Goal: Task Accomplishment & Management: Complete application form

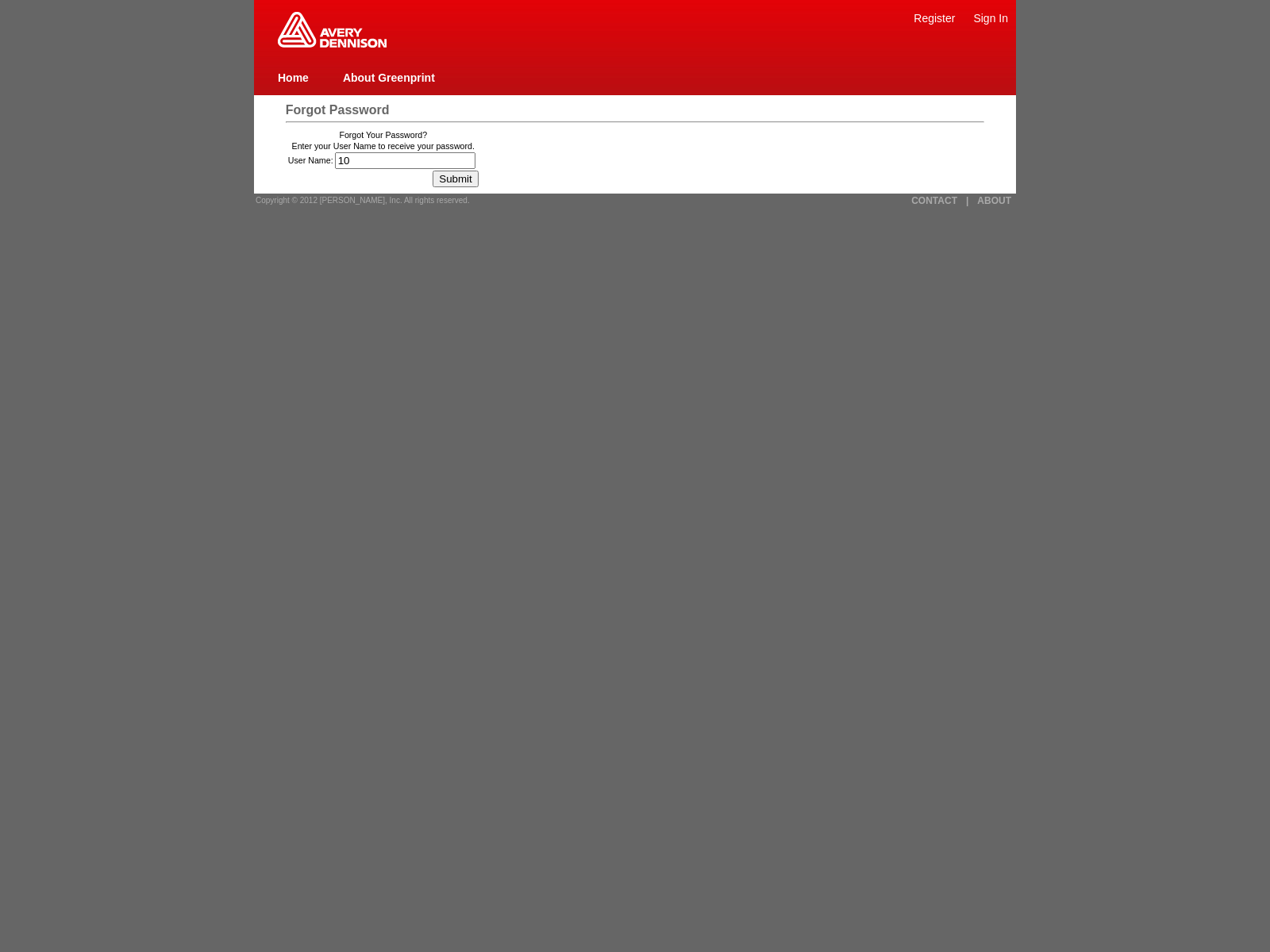
type input "109"
type input "68"
click at [461, 179] on input "Submit" at bounding box center [455, 179] width 45 height 17
click at [407, 161] on input "User Name:" at bounding box center [405, 161] width 140 height 17
type input "15was_eh67l5k8u1wr"
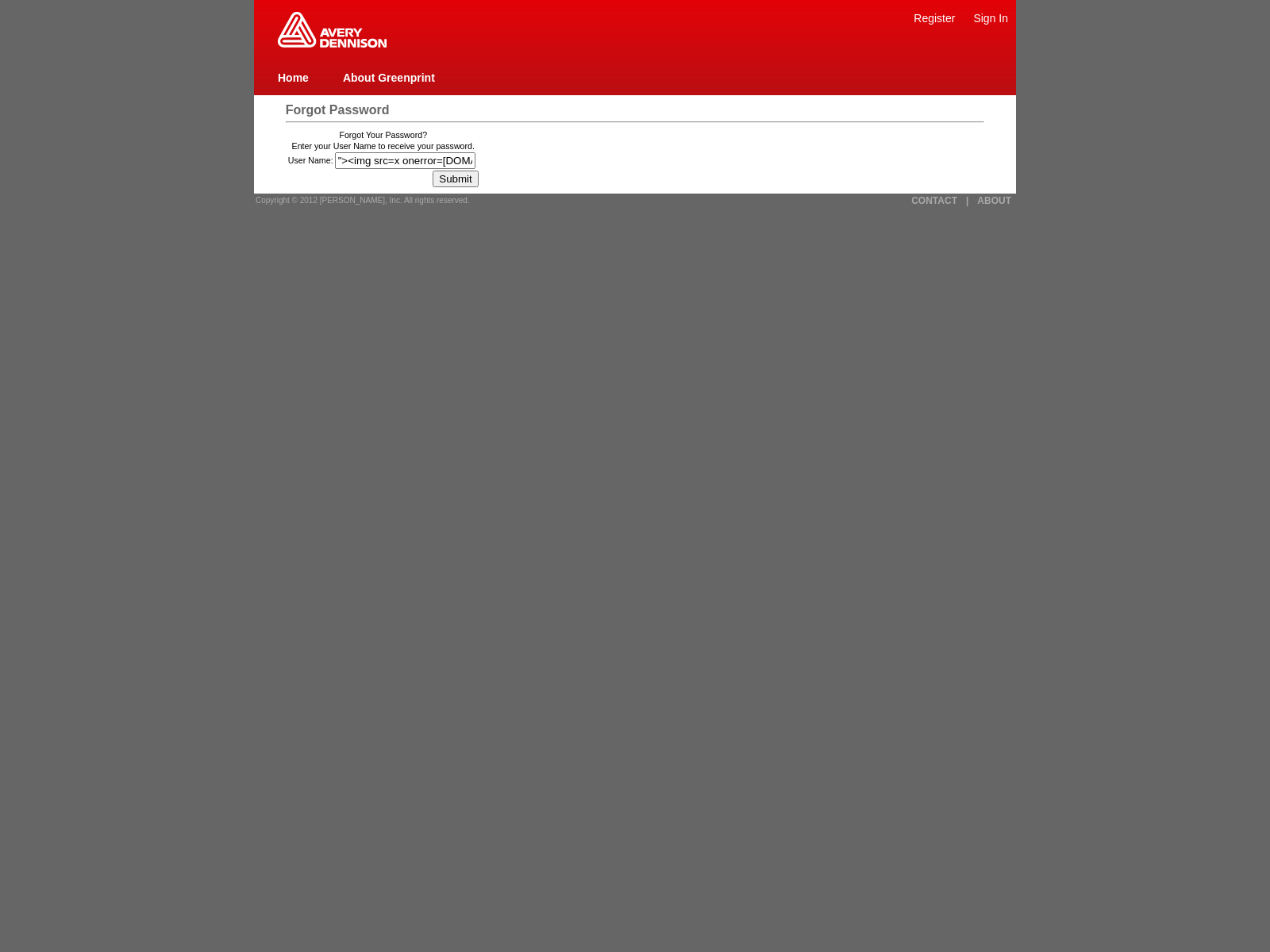
type input ""><img src=x onerror=window.top._tenable_wasscan_js_namespace_taint_tracer.log_…"
